Goal: Information Seeking & Learning: Learn about a topic

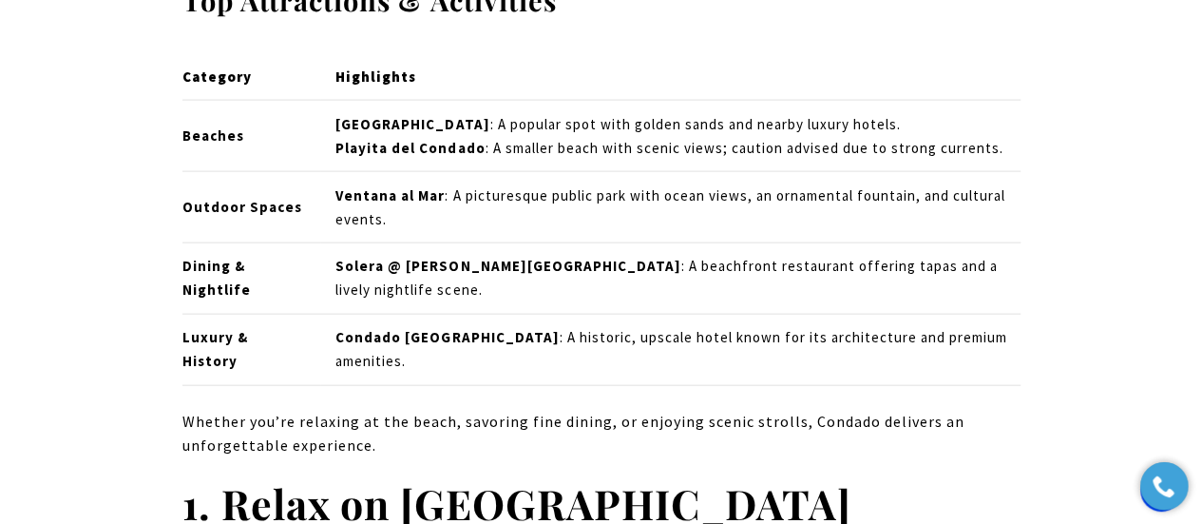
click at [202, 75] on strong "Category" at bounding box center [217, 76] width 69 height 18
click at [404, 88] on th "Highlights" at bounding box center [670, 76] width 701 height 47
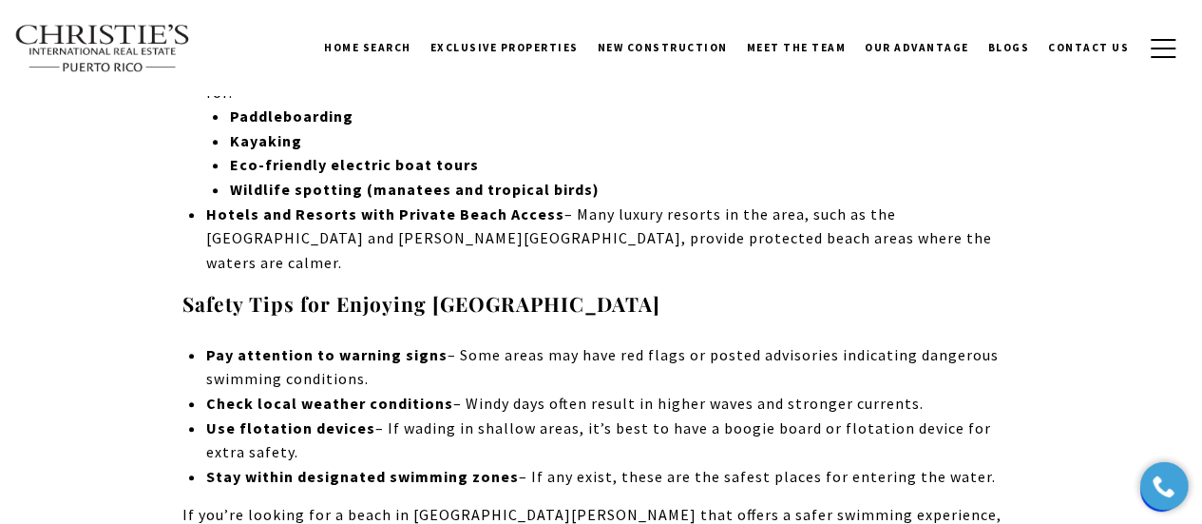
scroll to position [3887, 0]
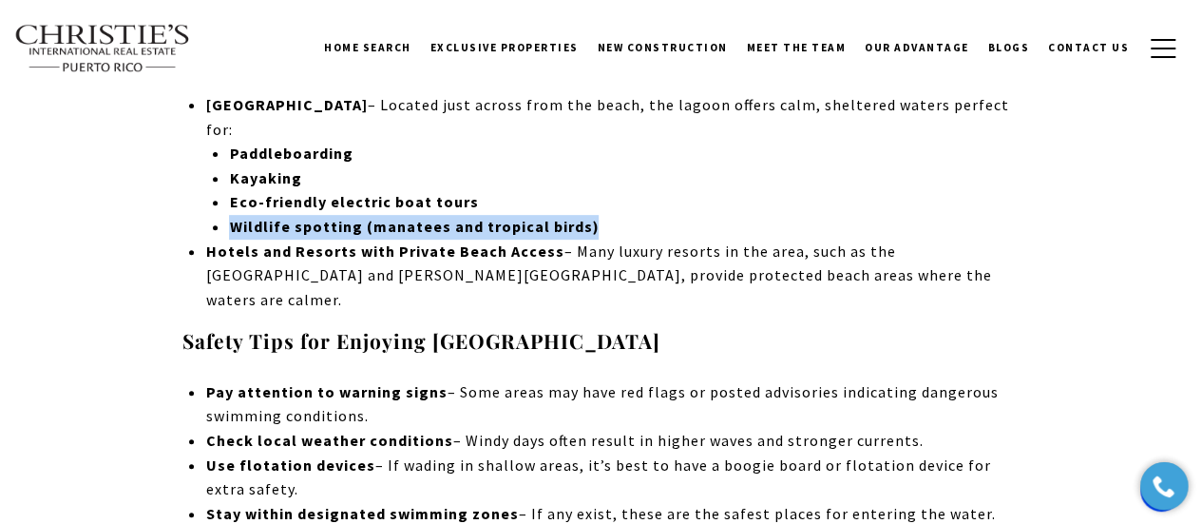
drag, startPoint x: 228, startPoint y: 197, endPoint x: 612, endPoint y: 206, distance: 384.1
click at [612, 206] on li "[GEOGRAPHIC_DATA] – Located just across from the beach, the lagoon offers calm,…" at bounding box center [612, 166] width 815 height 146
copy strong "Wildlife spotting (manatees and tropical birds)"
click at [230, 217] on strong "Wildlife spotting (manatees and tropical birds)" at bounding box center [414, 226] width 370 height 19
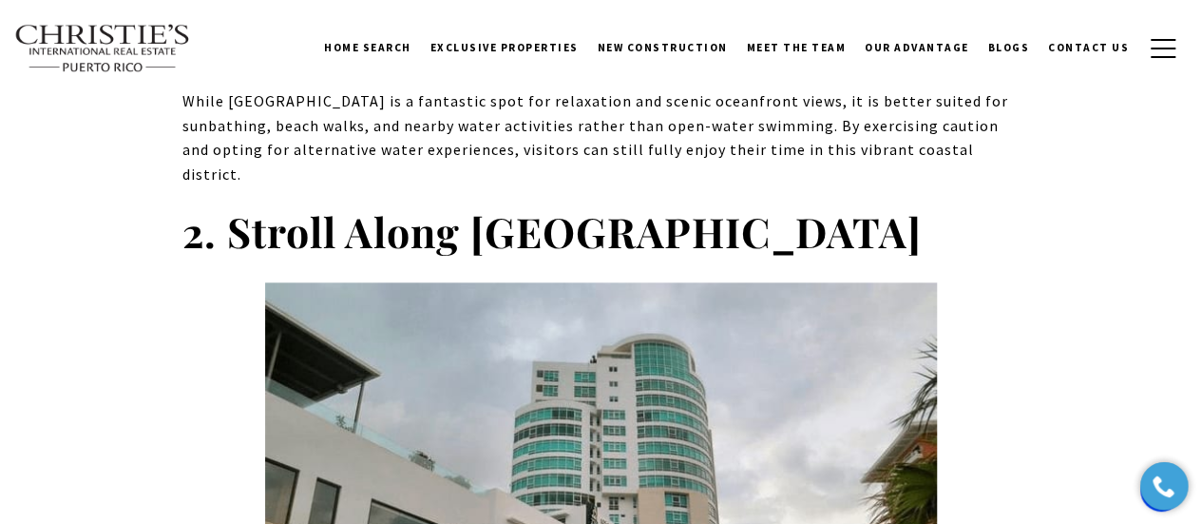
scroll to position [4419, 0]
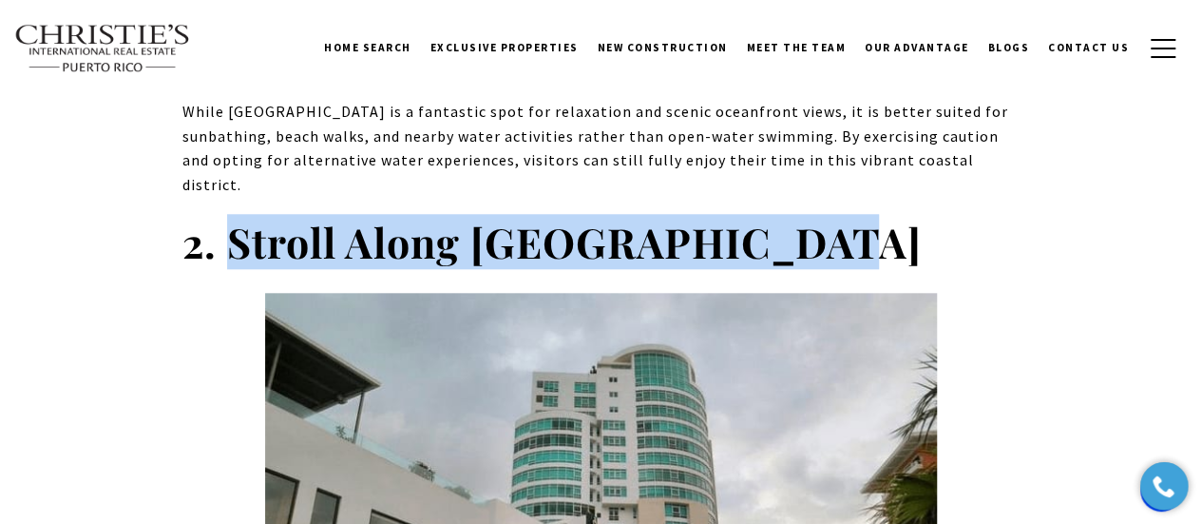
drag, startPoint x: 226, startPoint y: 162, endPoint x: 812, endPoint y: 140, distance: 585.9
copy strong "Stroll Along [GEOGRAPHIC_DATA]"
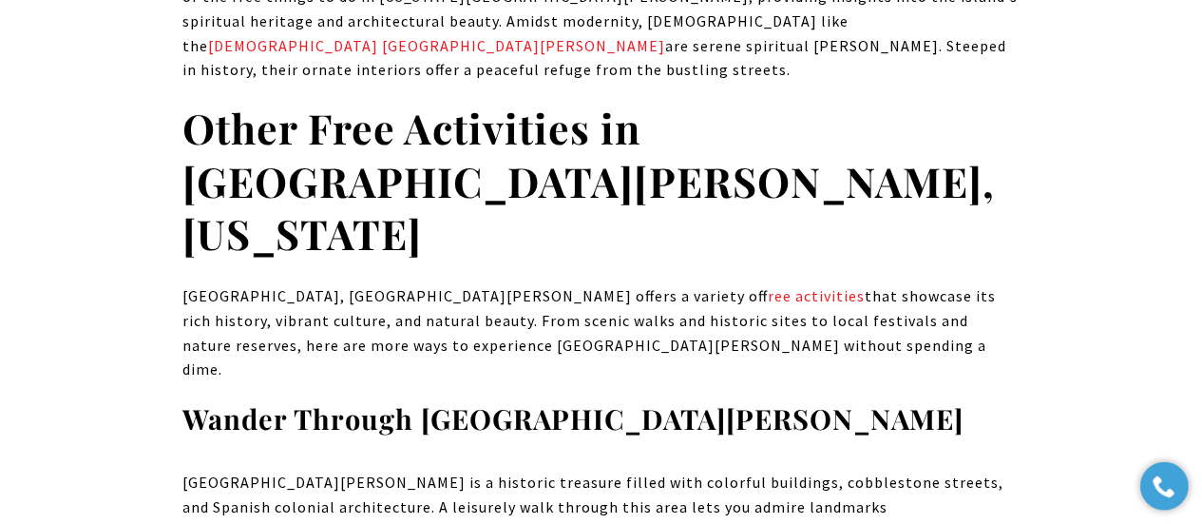
scroll to position [11111, 0]
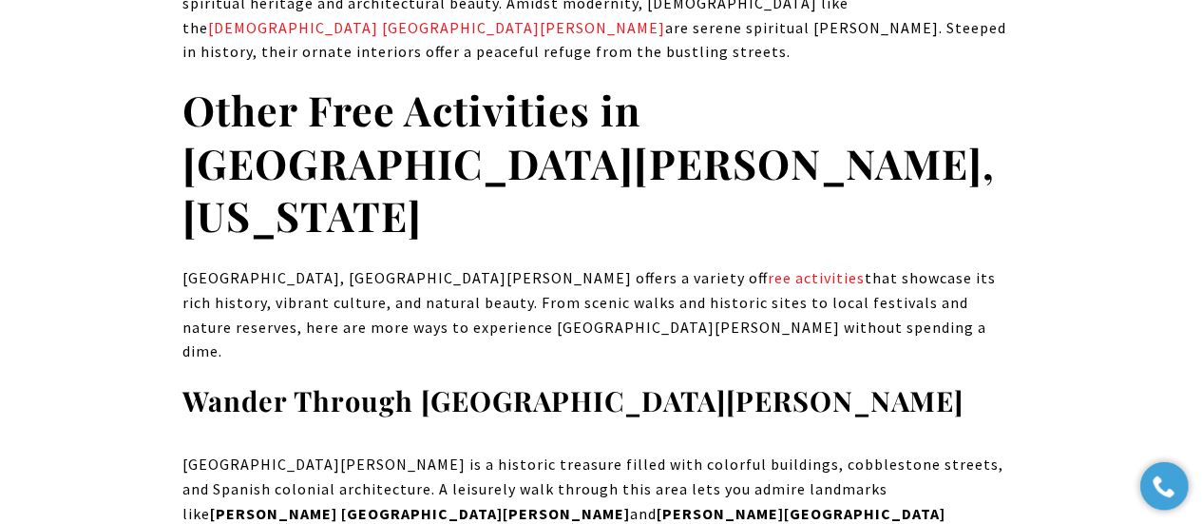
drag, startPoint x: 635, startPoint y: 288, endPoint x: 181, endPoint y: 260, distance: 455.2
click at [181, 260] on div "In the heart of [US_STATE], [GEOGRAPHIC_DATA], [US_STATE], beckons with its pro…" at bounding box center [601, 89] width 1202 height 20746
copy strong "Experience La Placita de Santurce"
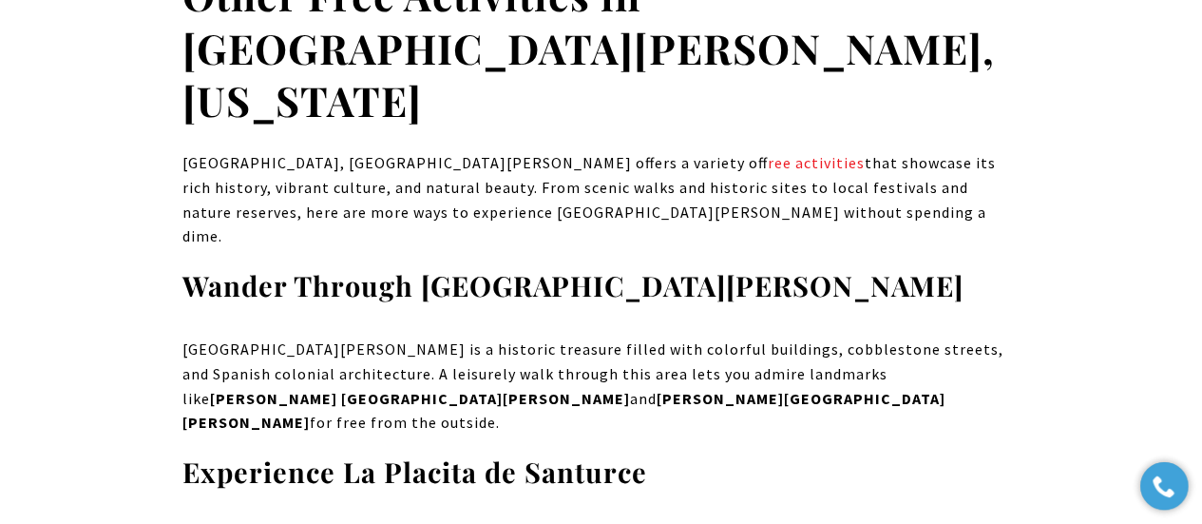
scroll to position [11263, 0]
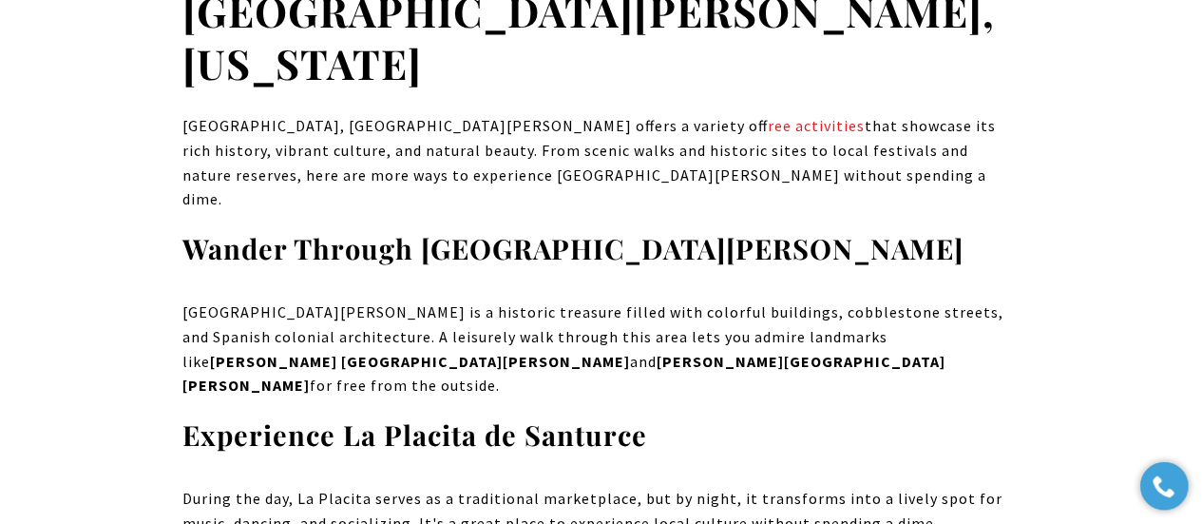
drag, startPoint x: 611, startPoint y: 282, endPoint x: 193, endPoint y: 265, distance: 418.6
copy strong "Walk Along Paseo de la Princesa"
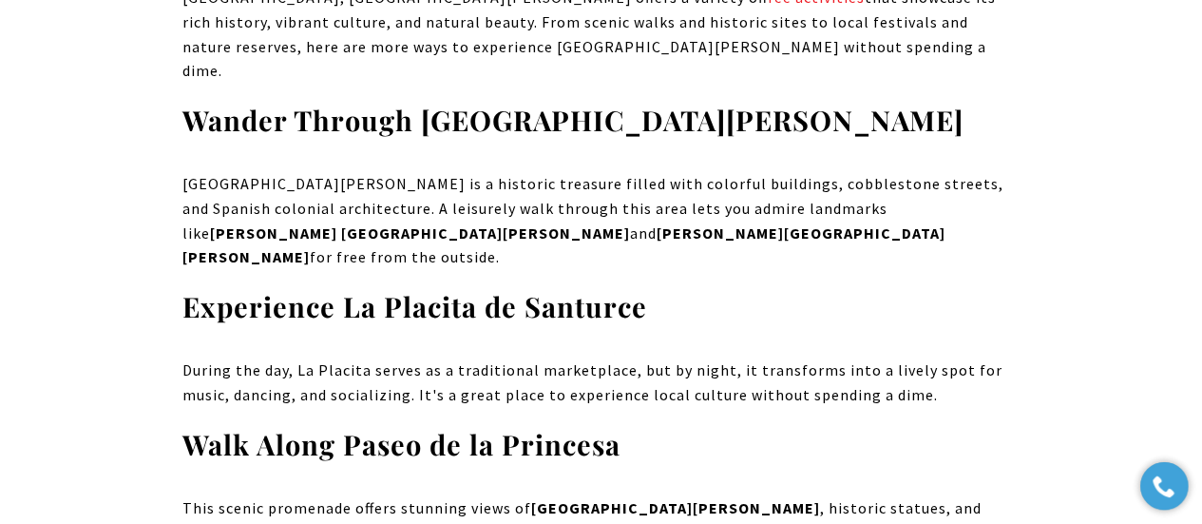
scroll to position [11415, 0]
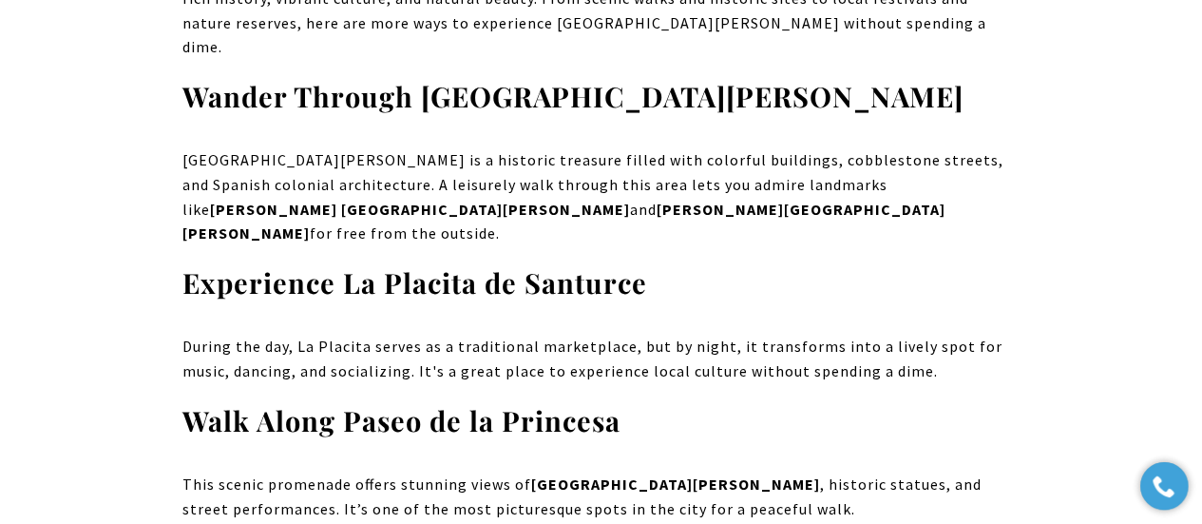
drag, startPoint x: 179, startPoint y: 257, endPoint x: 554, endPoint y: 253, distance: 375.5
copy strong "Visit [GEOGRAPHIC_DATA][PERSON_NAME]"
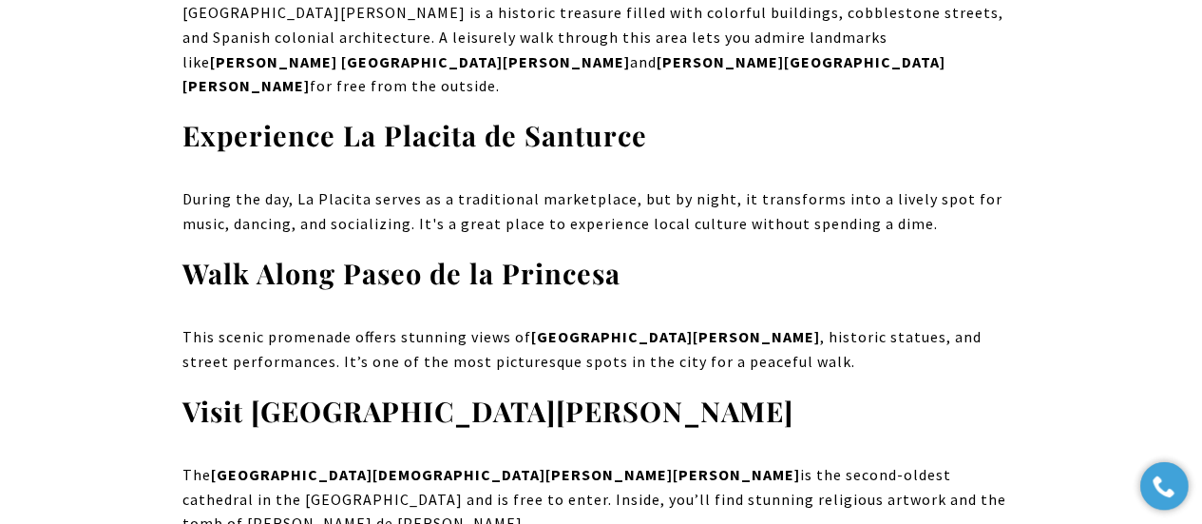
scroll to position [11567, 0]
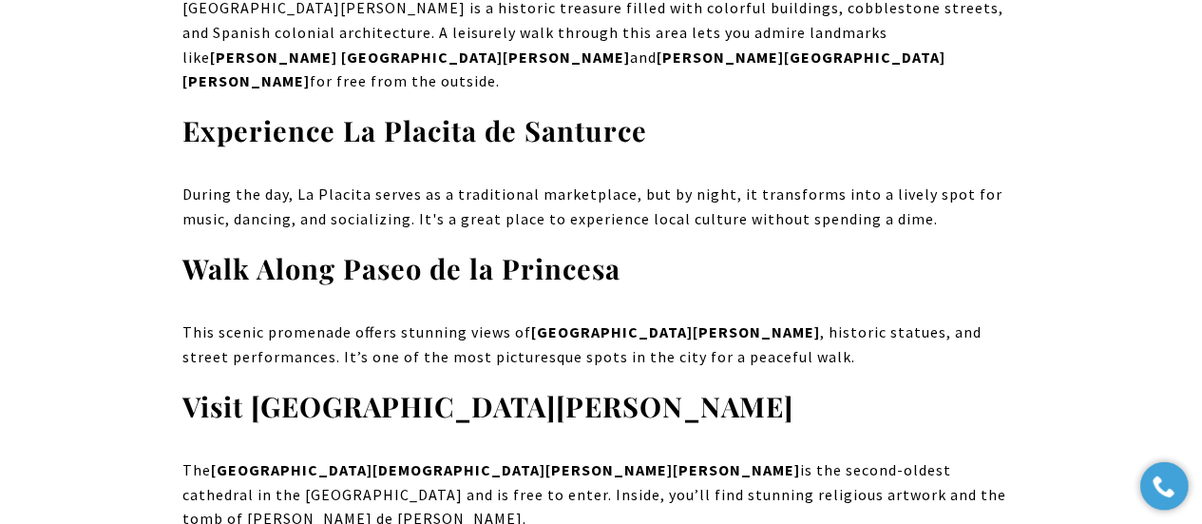
drag, startPoint x: 888, startPoint y: 245, endPoint x: 148, endPoint y: 218, distance: 740.0
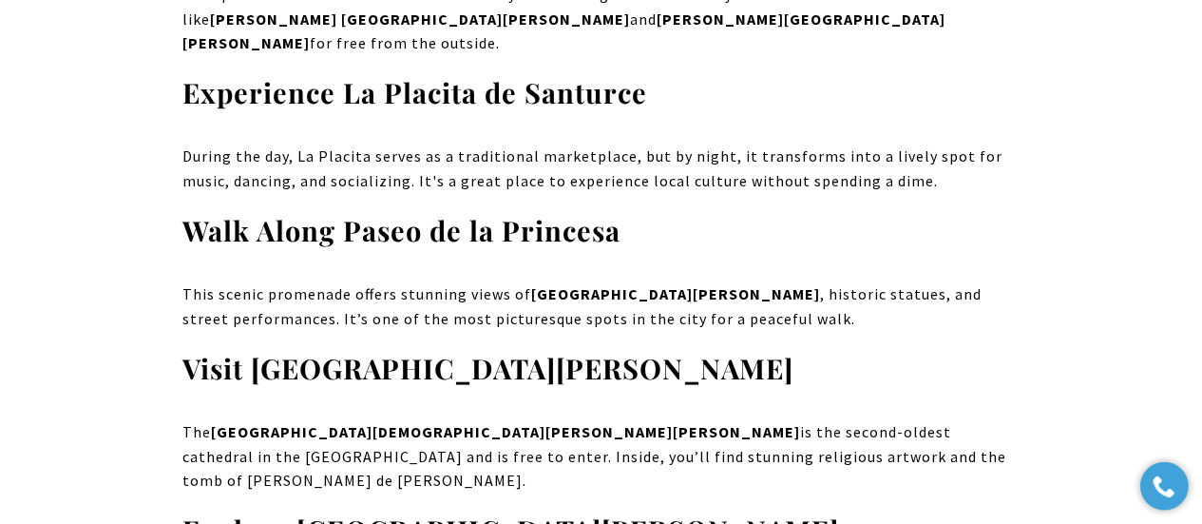
scroll to position [11643, 0]
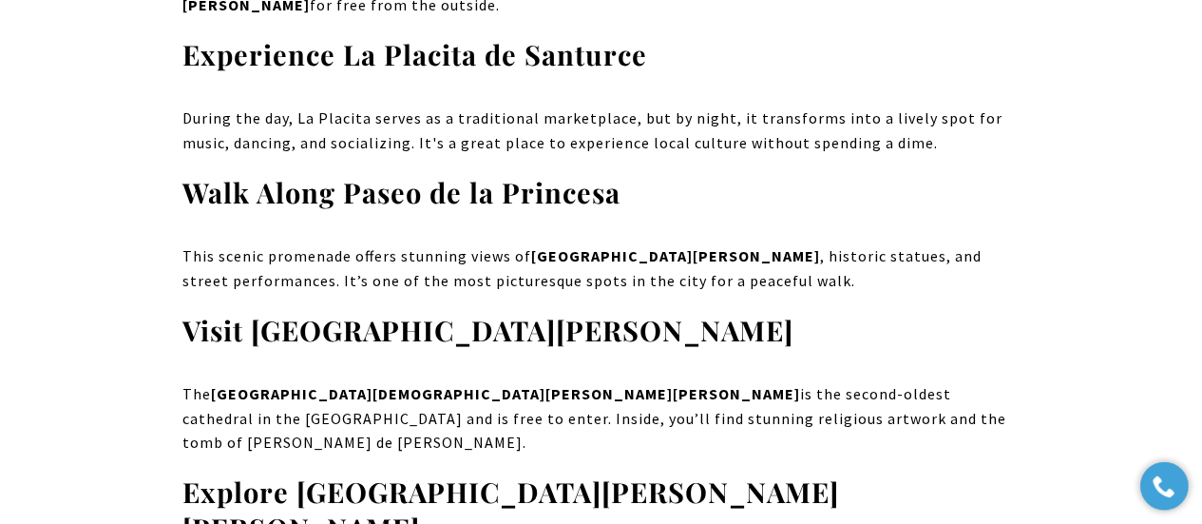
drag, startPoint x: 181, startPoint y: 299, endPoint x: 618, endPoint y: 314, distance: 437.5
copy strong "Relax at [GEOGRAPHIC_DATA]"
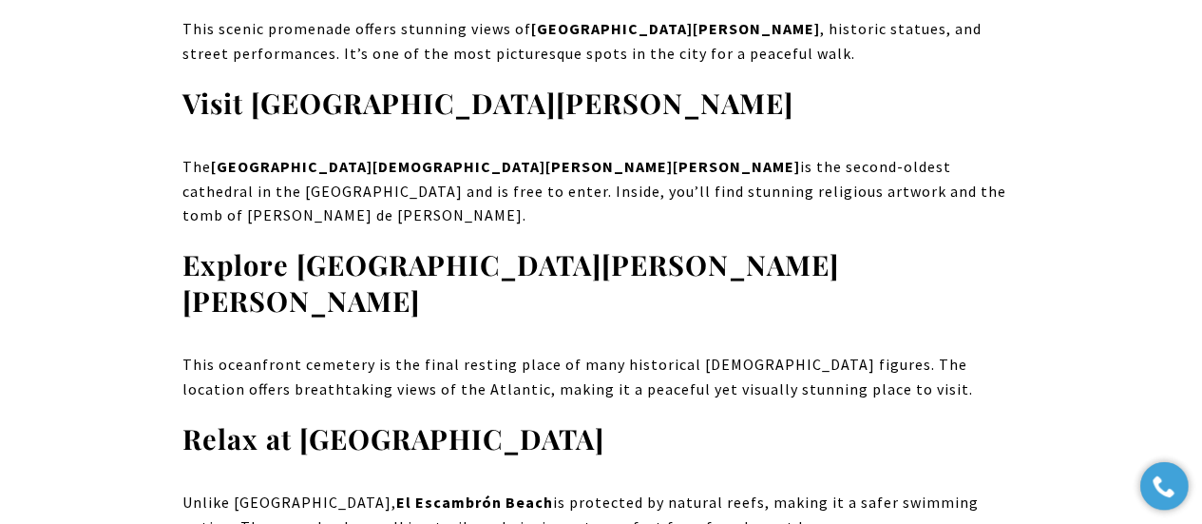
scroll to position [11871, 0]
drag, startPoint x: 304, startPoint y: 358, endPoint x: 688, endPoint y: 346, distance: 384.2
copy strong "[GEOGRAPHIC_DATA][PERSON_NAME]"
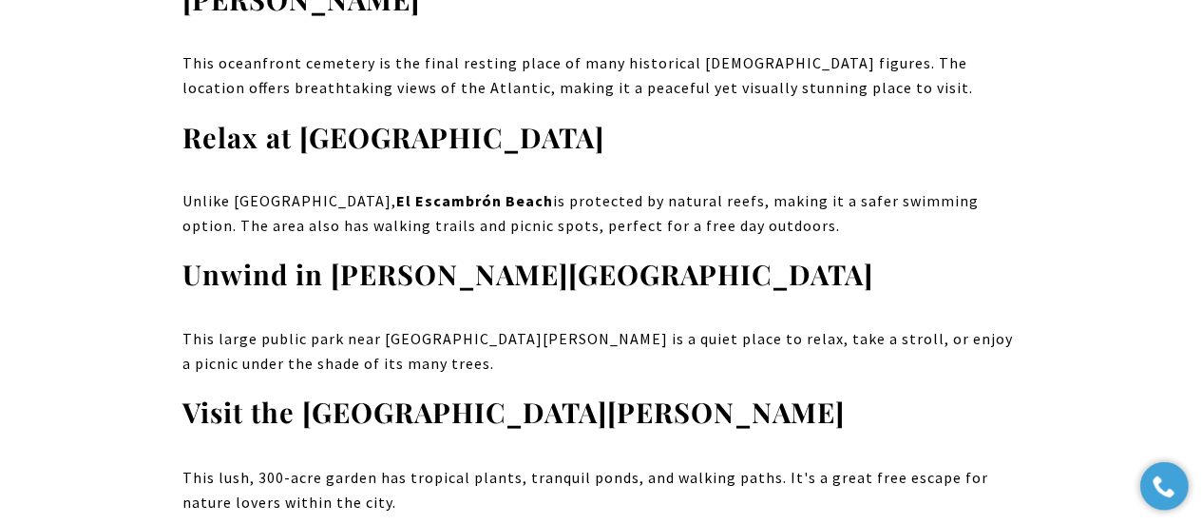
scroll to position [12175, 0]
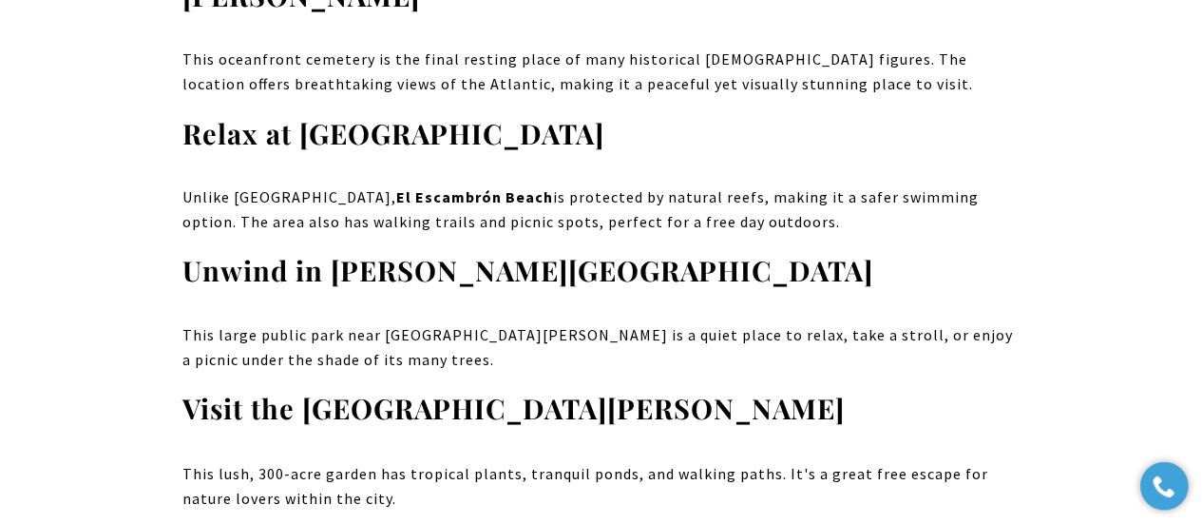
drag, startPoint x: 317, startPoint y: 299, endPoint x: 829, endPoint y: 280, distance: 512.7
copy strong "[PERSON_NAME] [PERSON_NAME][GEOGRAPHIC_DATA]"
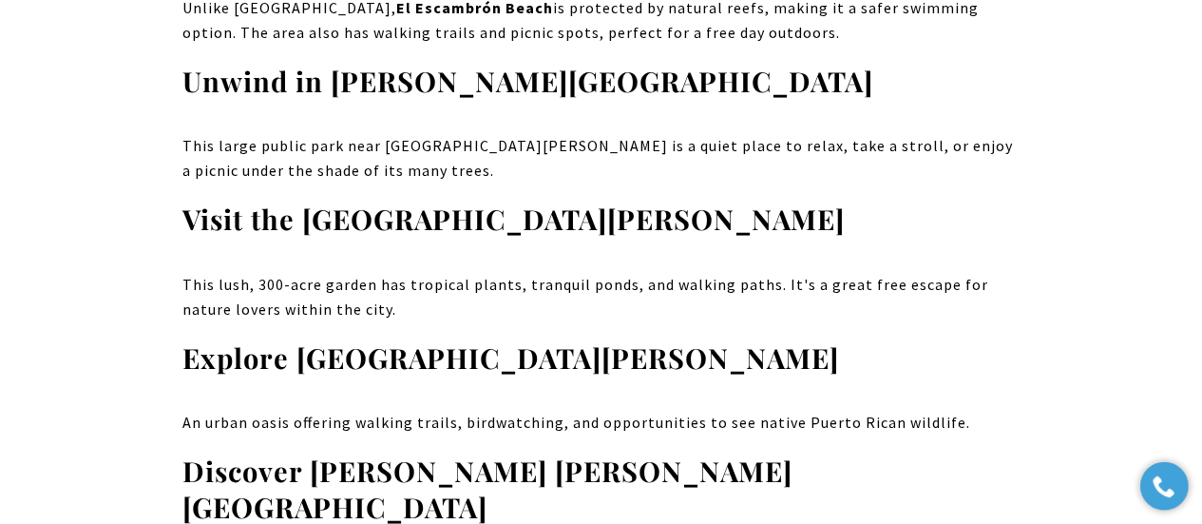
scroll to position [12366, 0]
drag, startPoint x: 593, startPoint y: 233, endPoint x: 175, endPoint y: 221, distance: 418.4
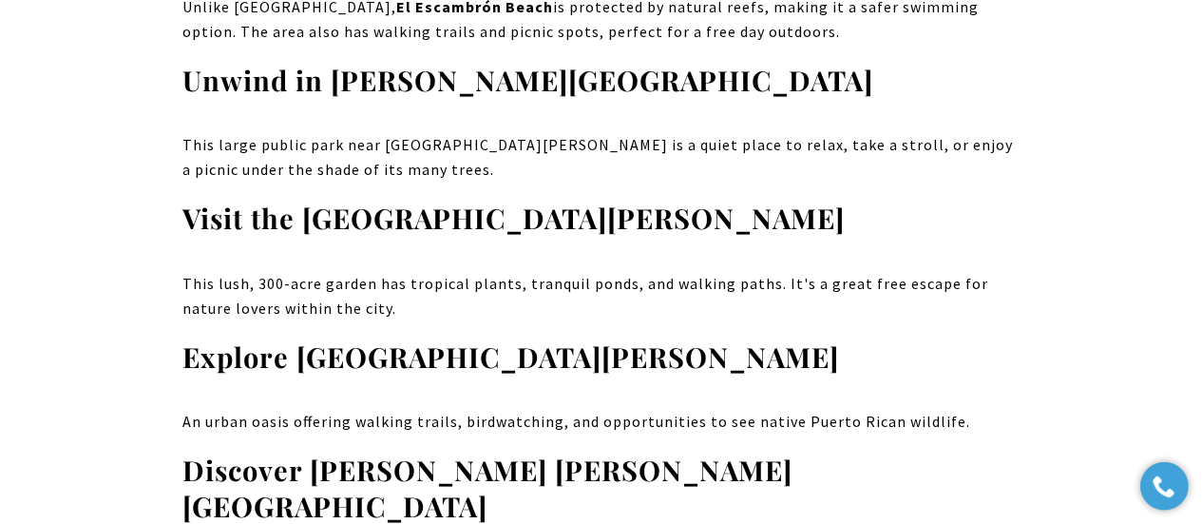
drag, startPoint x: 336, startPoint y: 236, endPoint x: 594, endPoint y: 221, distance: 258.0
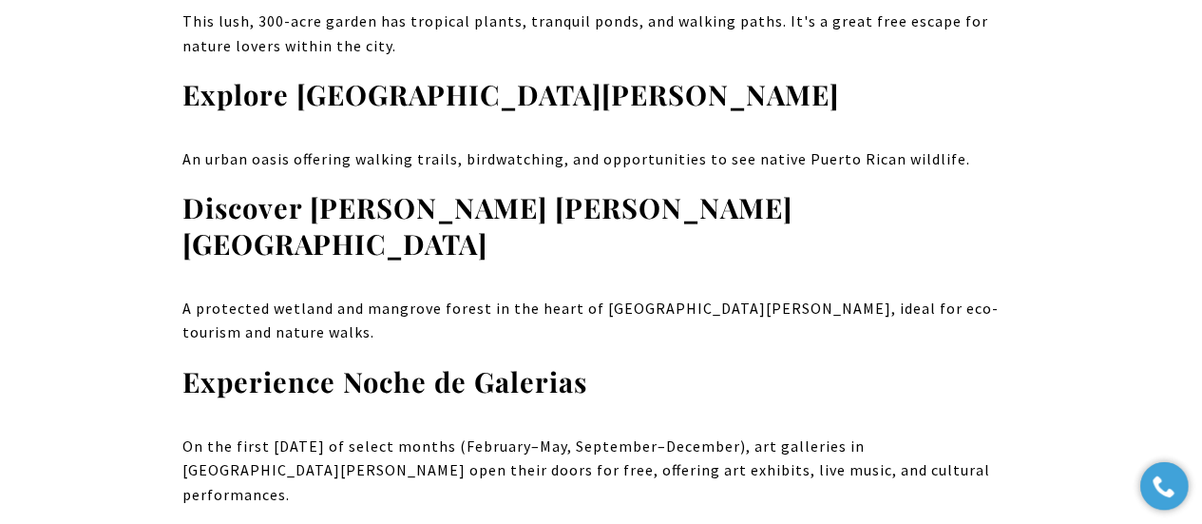
scroll to position [12657, 0]
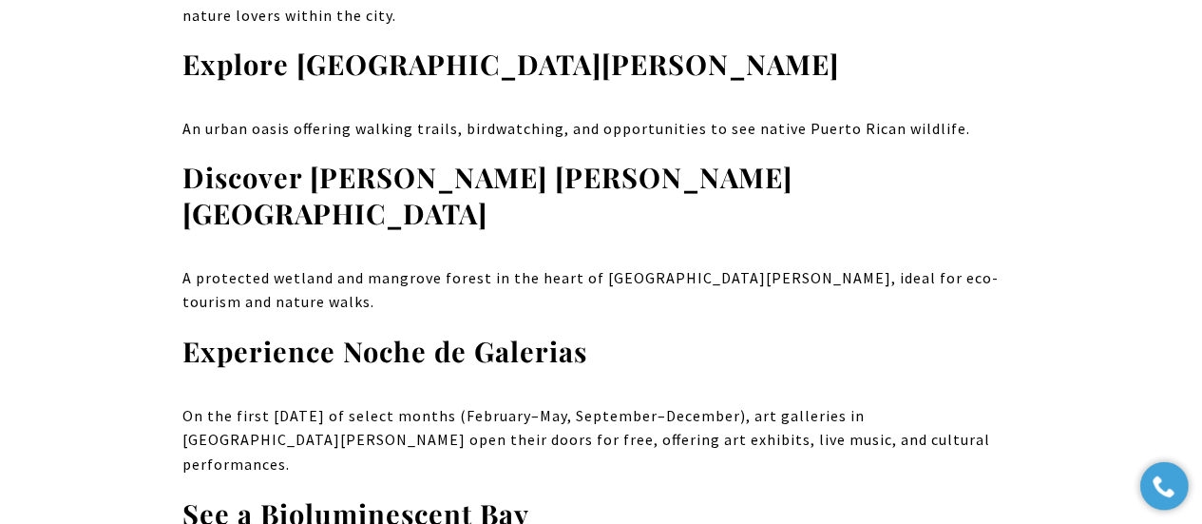
drag, startPoint x: 686, startPoint y: 135, endPoint x: 832, endPoint y: 132, distance: 145.5
copy p "La Parguera in [GEOGRAPHIC_DATA]"
drag, startPoint x: 479, startPoint y: 134, endPoint x: 660, endPoint y: 132, distance: 180.6
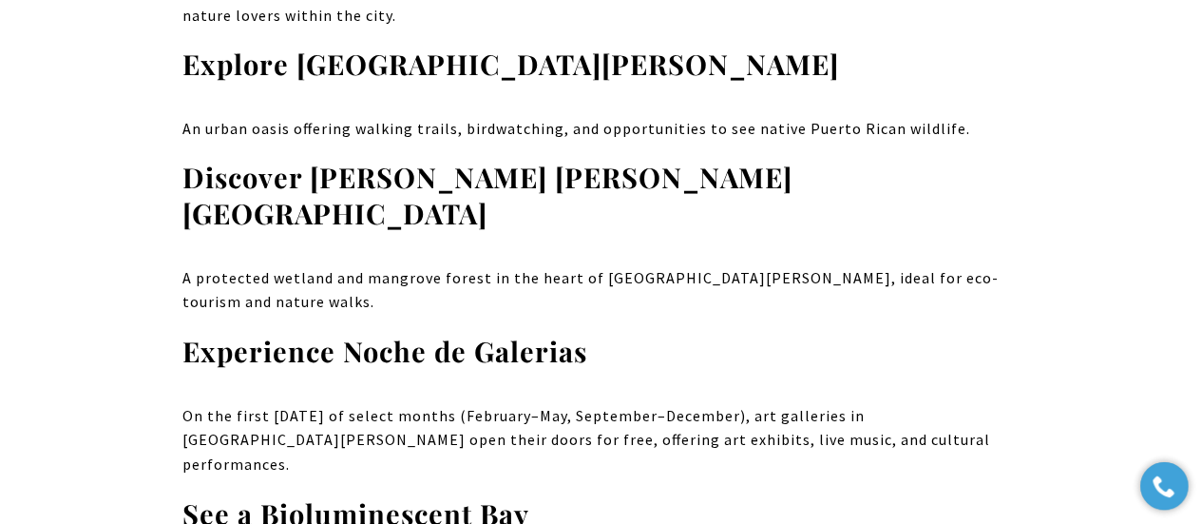
copy p "[GEOGRAPHIC_DATA] in [GEOGRAPHIC_DATA]"
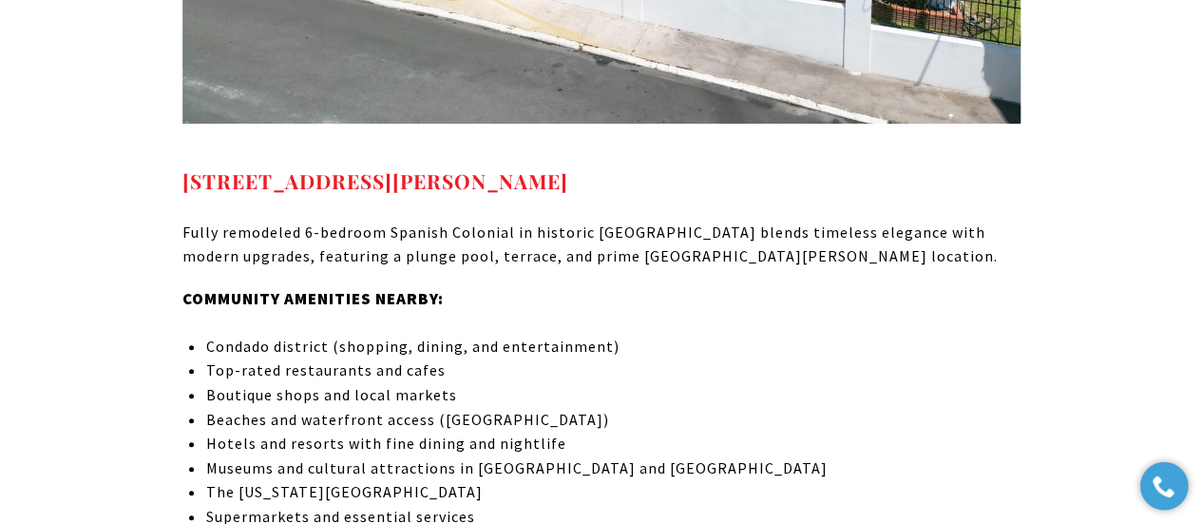
scroll to position [18437, 0]
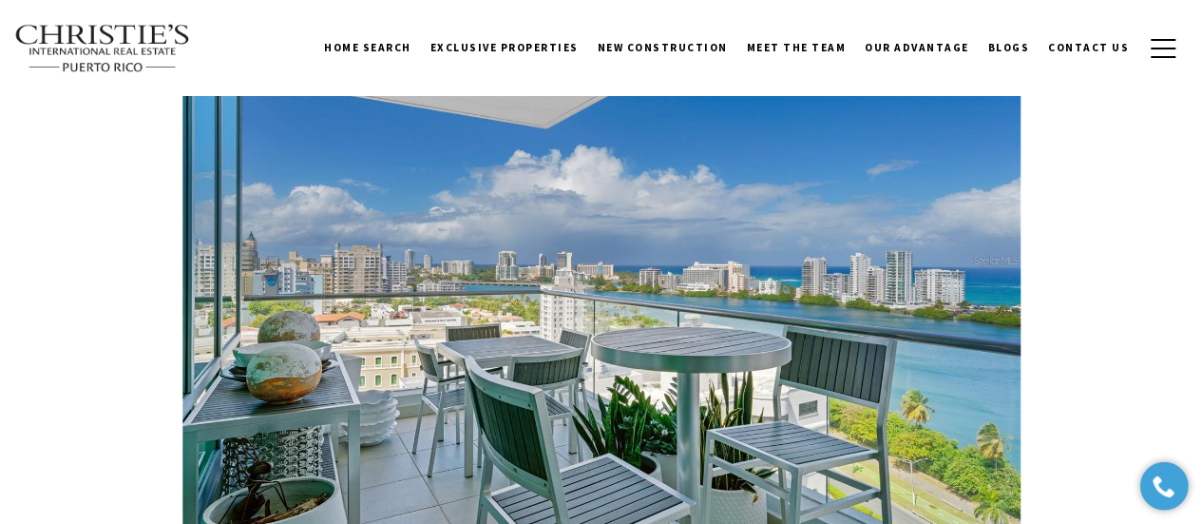
scroll to position [19007, 0]
